Goal: Information Seeking & Learning: Learn about a topic

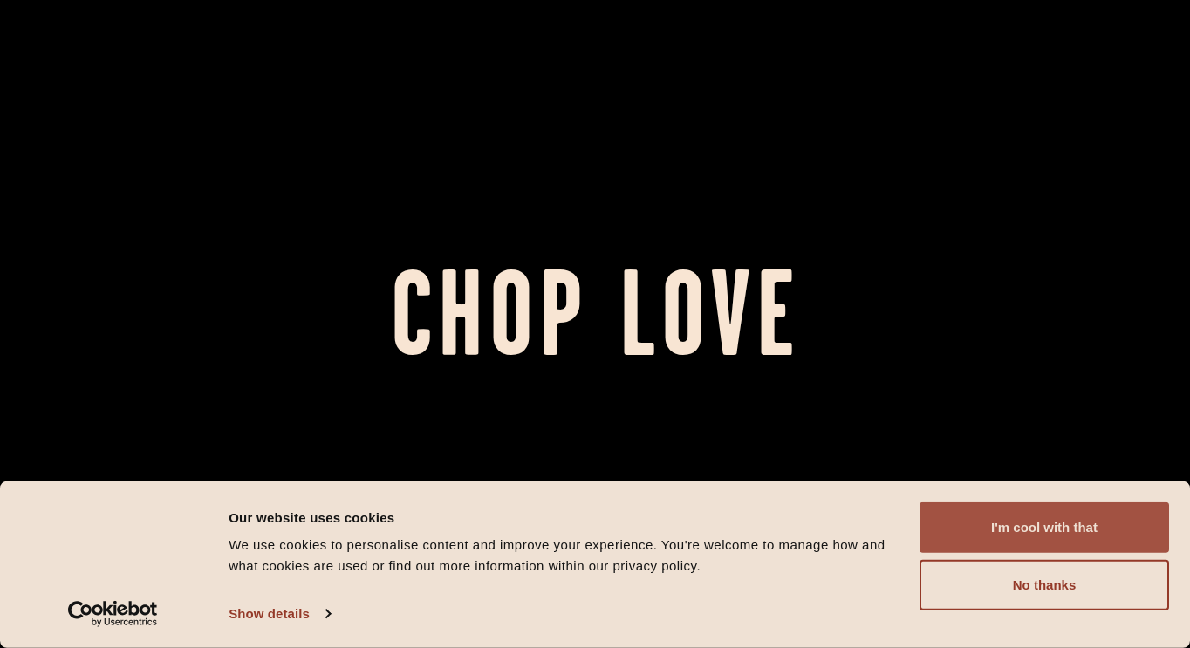
click at [587, 323] on button "I'm cool with that" at bounding box center [1045, 528] width 250 height 51
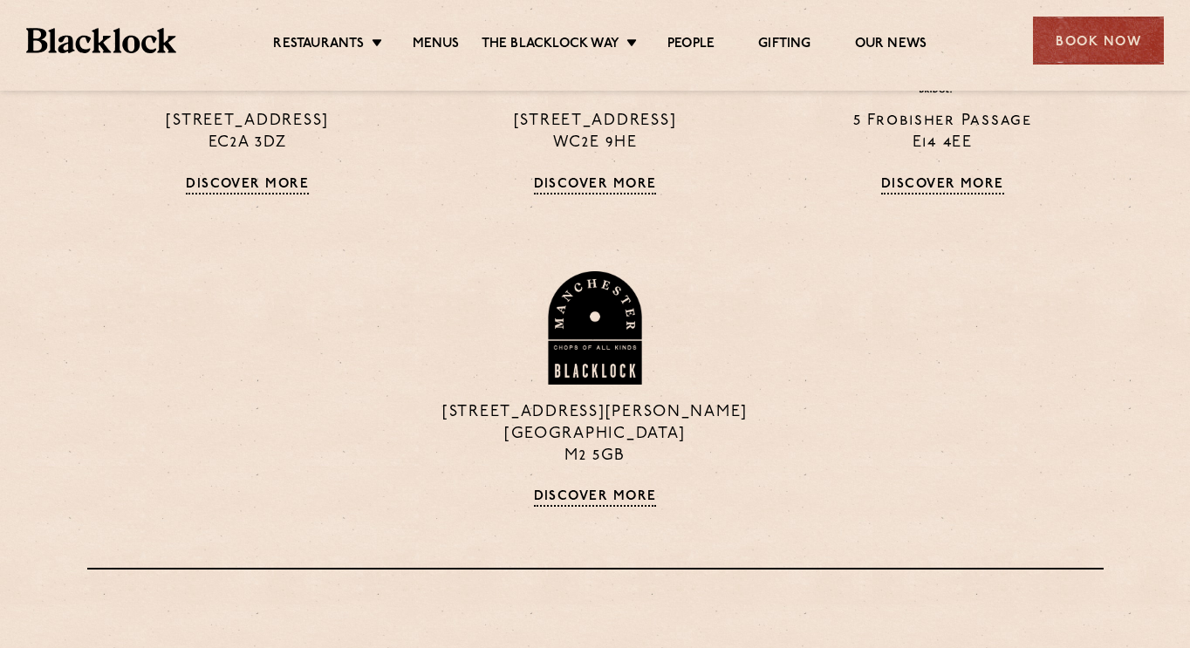
scroll to position [1135, 0]
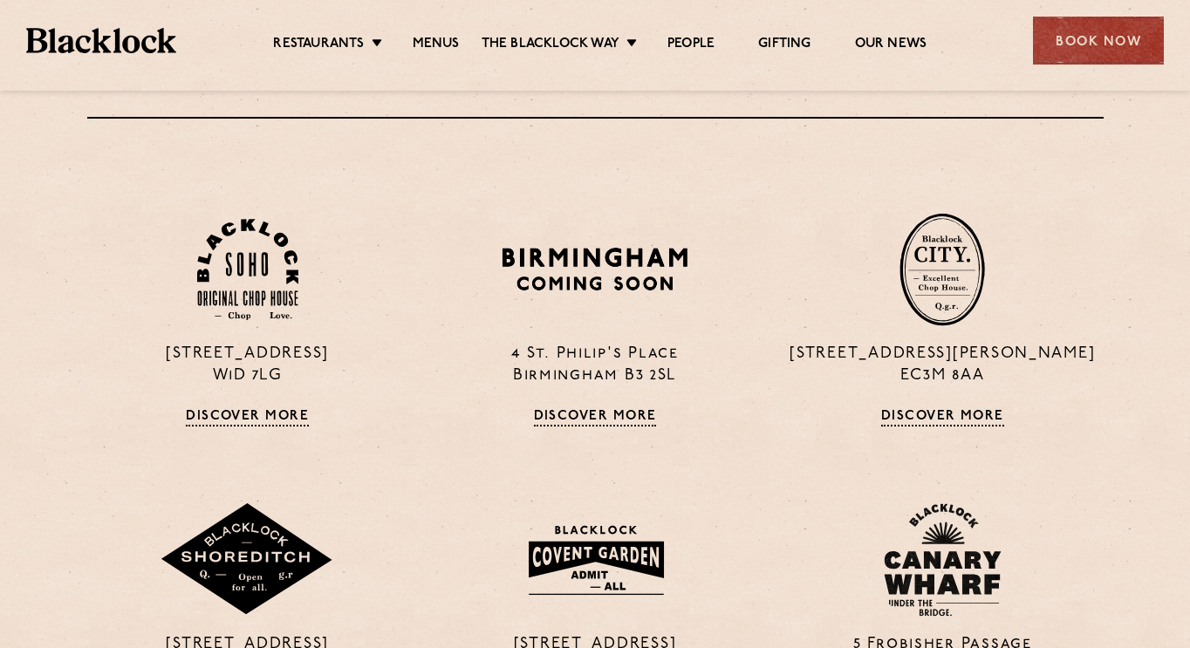
click at [439, 32] on ul "Restaurants [GEOGRAPHIC_DATA] [GEOGRAPHIC_DATA] [GEOGRAPHIC_DATA] [GEOGRAPHIC_D…" at bounding box center [600, 41] width 848 height 28
click at [439, 37] on link "Menus" at bounding box center [436, 45] width 47 height 19
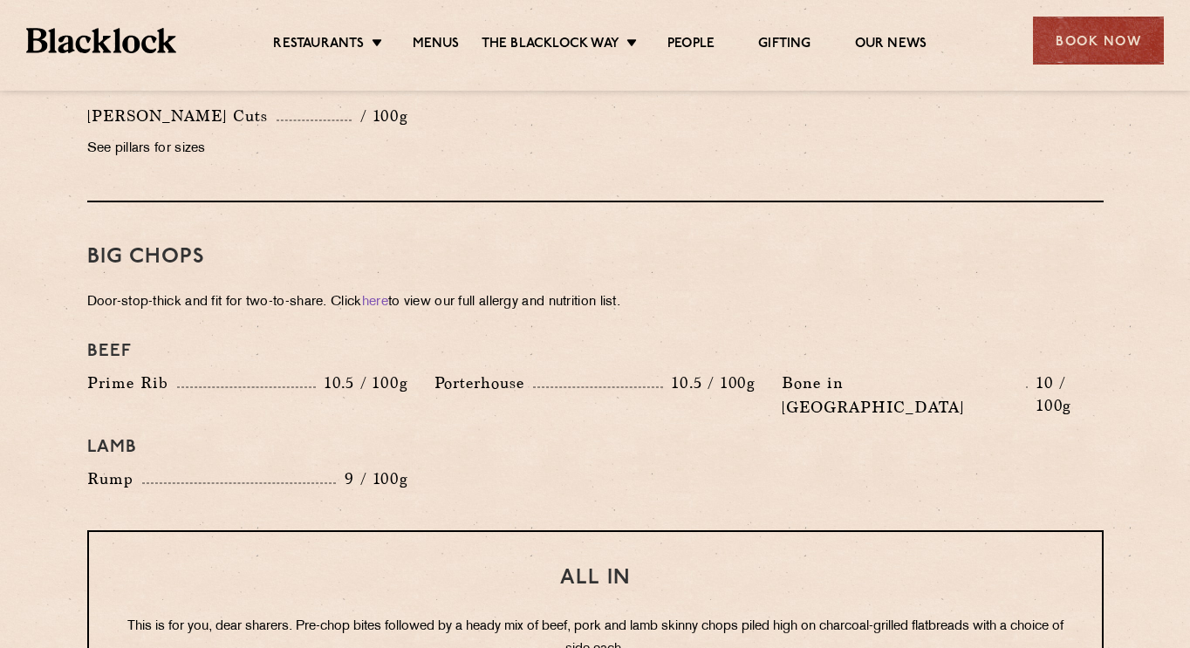
scroll to position [1371, 0]
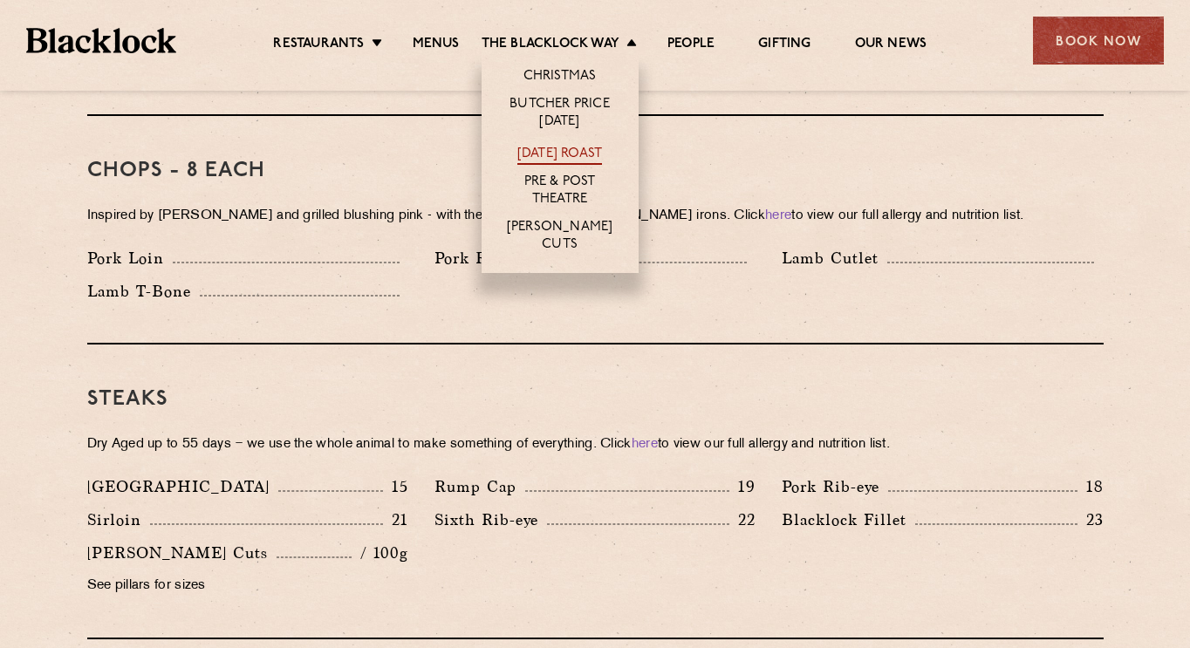
click at [554, 155] on link "[DATE] Roast" at bounding box center [560, 155] width 85 height 19
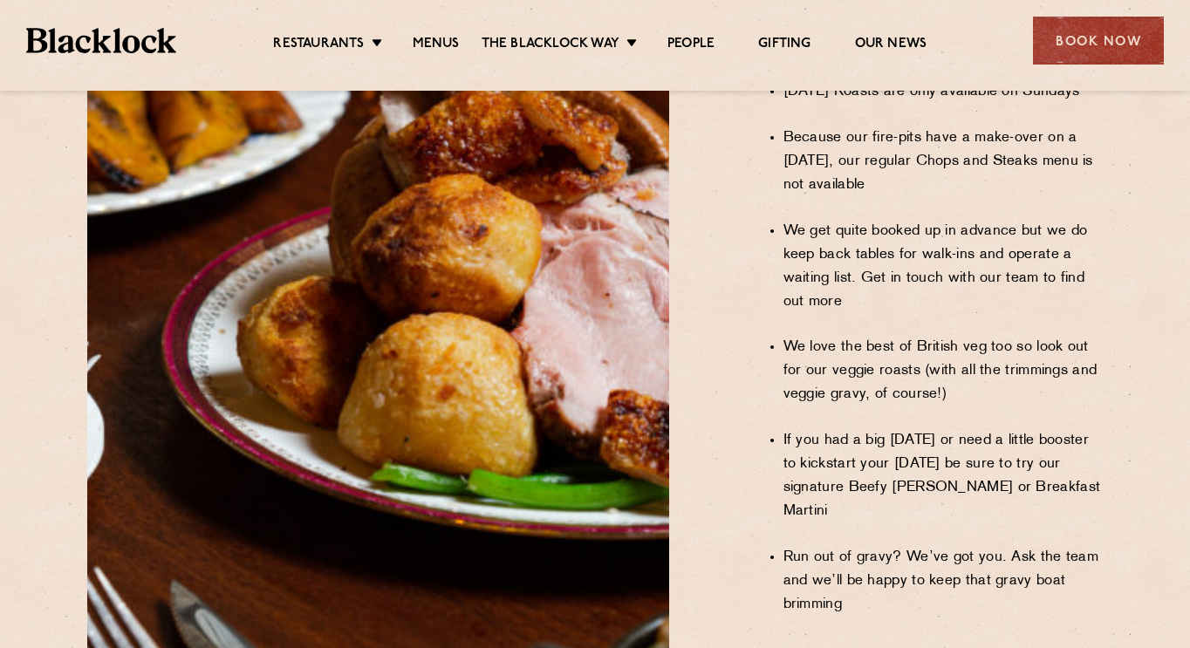
scroll to position [1575, 0]
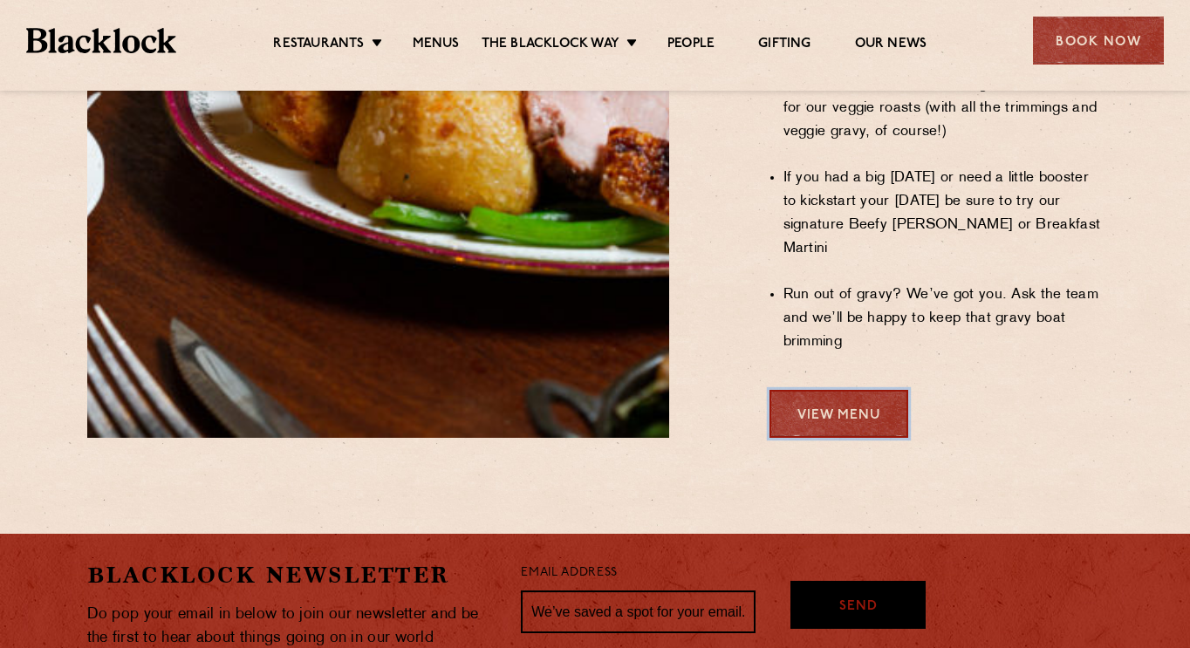
click at [795, 390] on link "View Menu" at bounding box center [839, 414] width 139 height 48
